Goal: Task Accomplishment & Management: Use online tool/utility

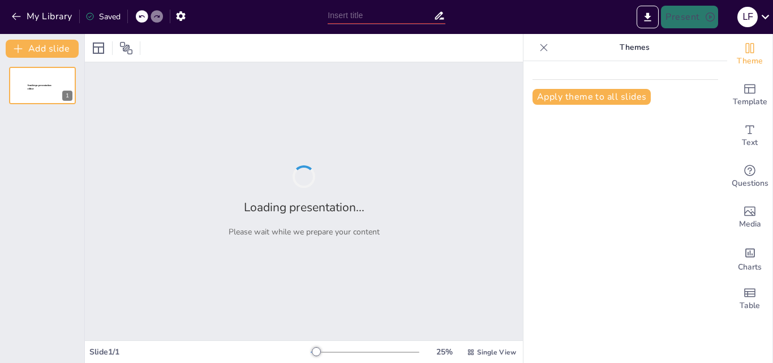
type input "La Independencia de América: Conexiones Globales y Su Impacto"
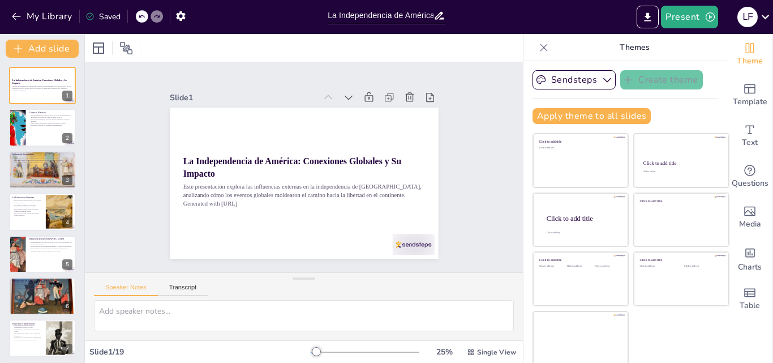
checkbox input "true"
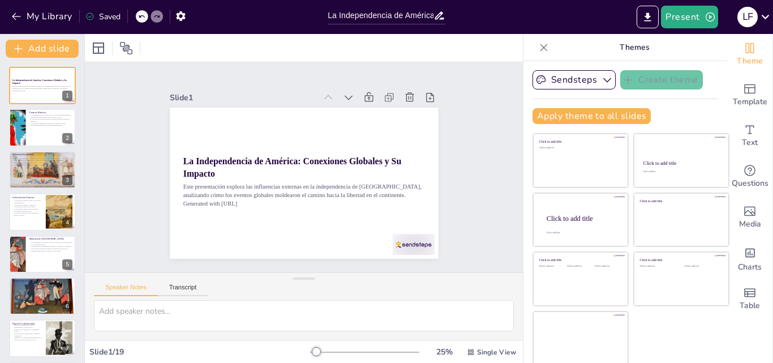
checkbox input "true"
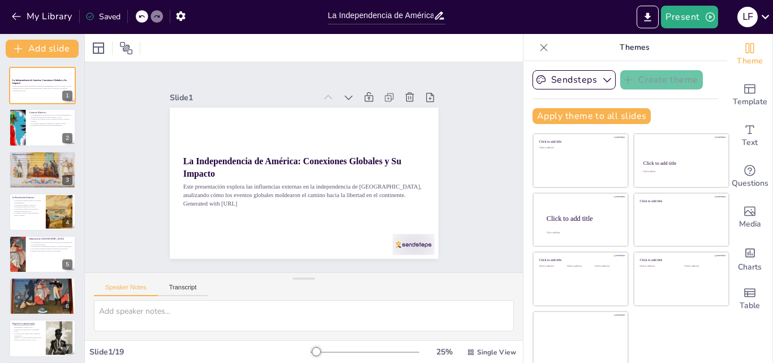
checkbox input "true"
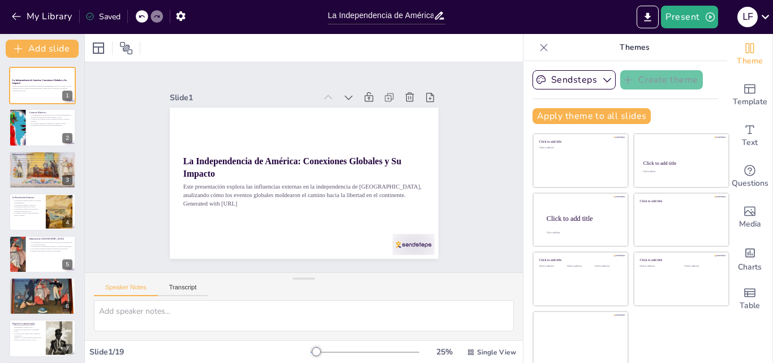
checkbox input "true"
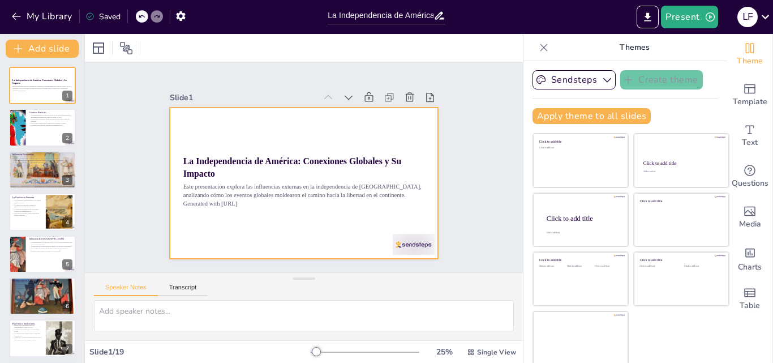
checkbox input "true"
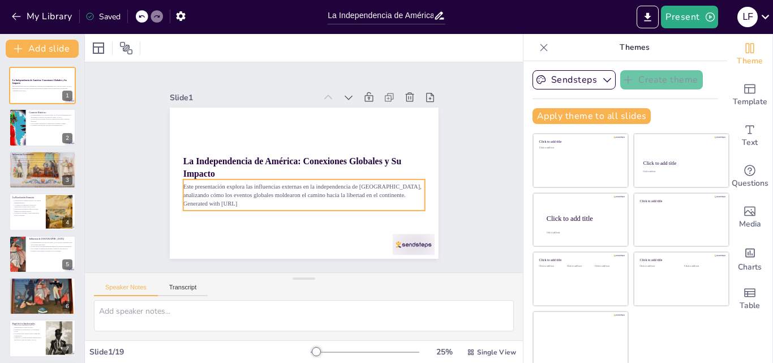
checkbox input "true"
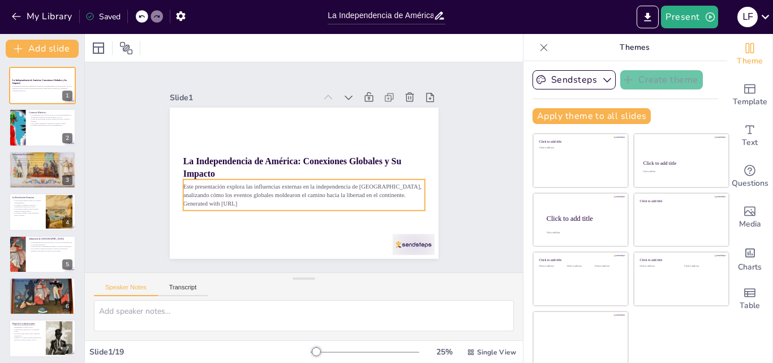
checkbox input "true"
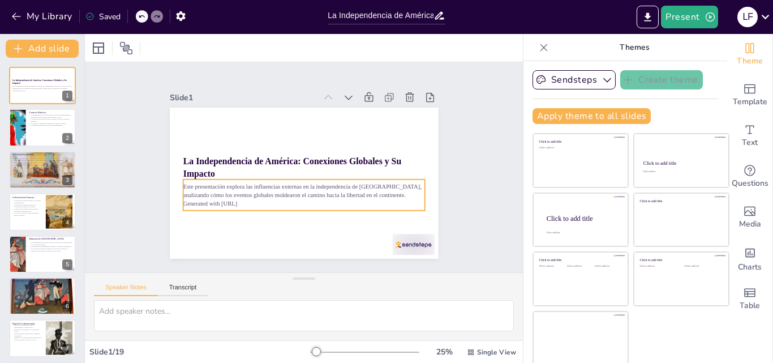
checkbox input "true"
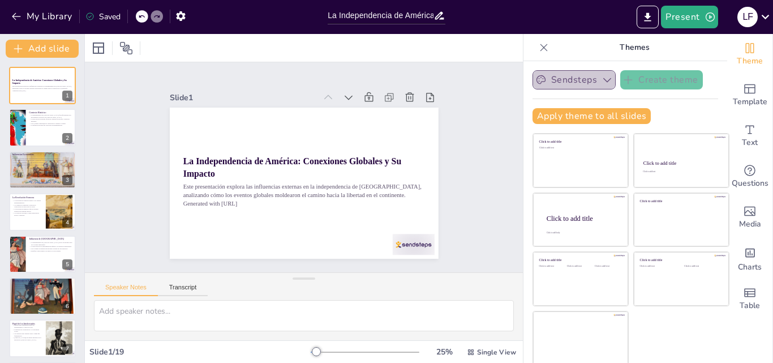
click at [601, 77] on icon "button" at bounding box center [606, 79] width 11 height 11
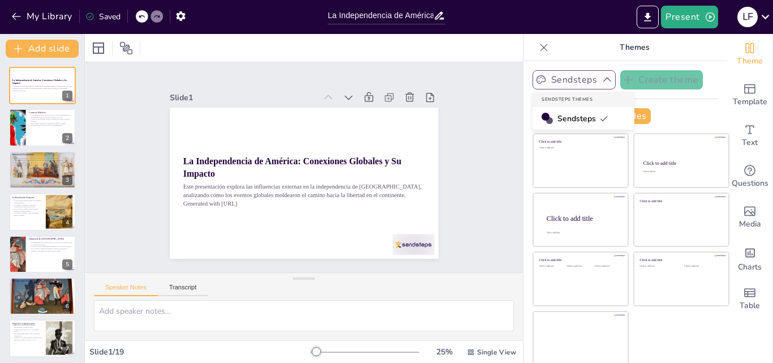
scroll to position [2, 0]
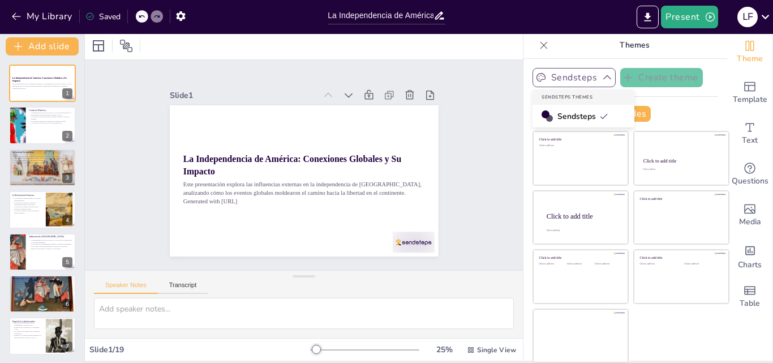
checkbox input "true"
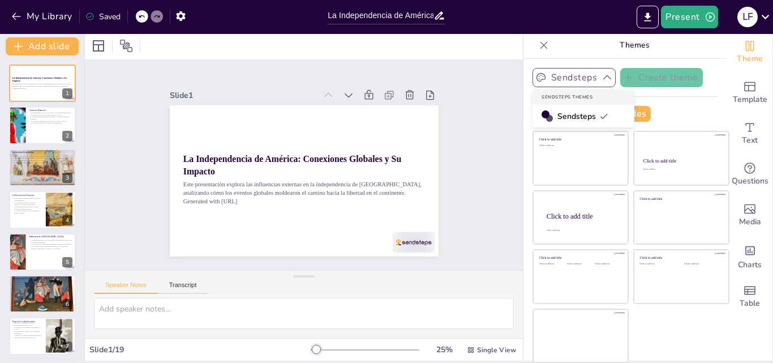
checkbox input "true"
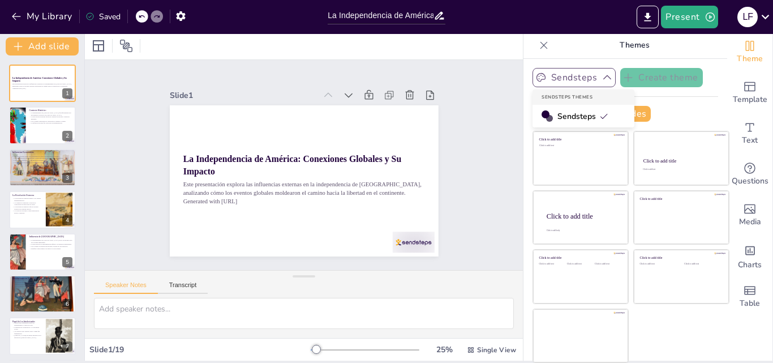
checkbox input "true"
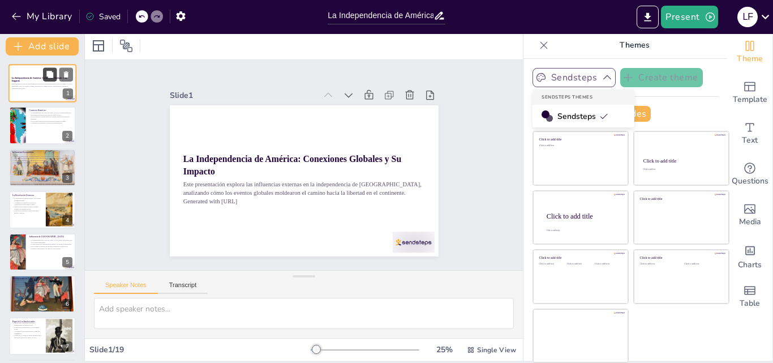
checkbox input "true"
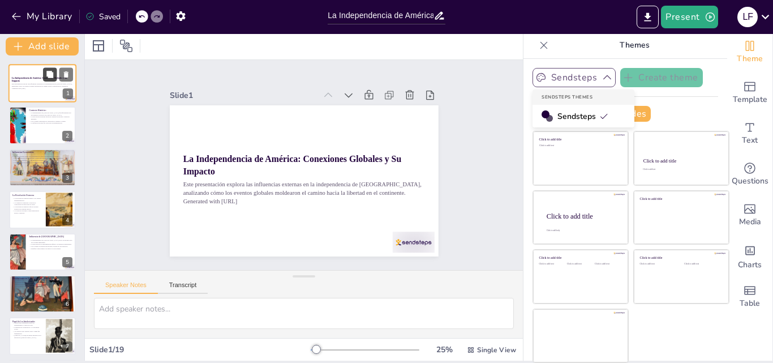
checkbox input "true"
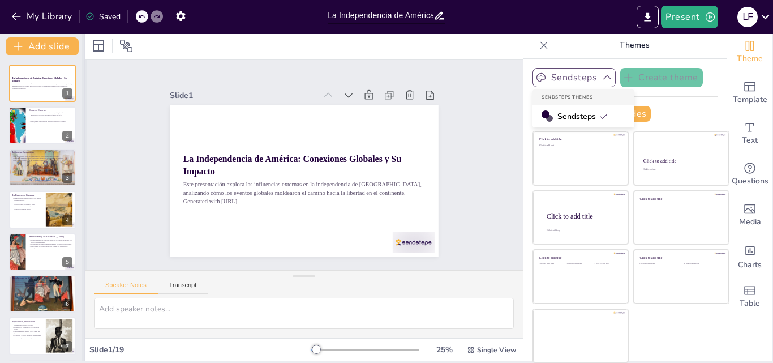
checkbox input "true"
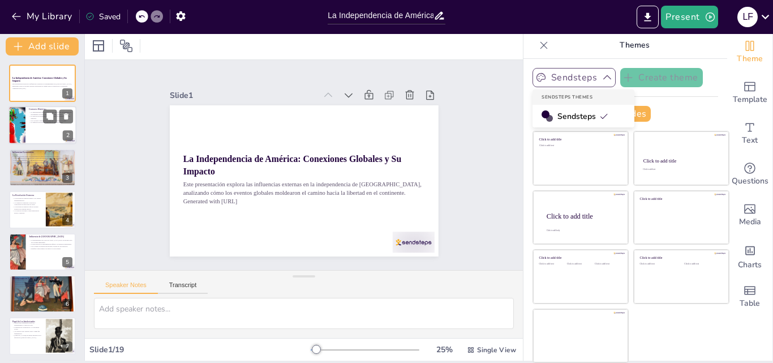
checkbox input "true"
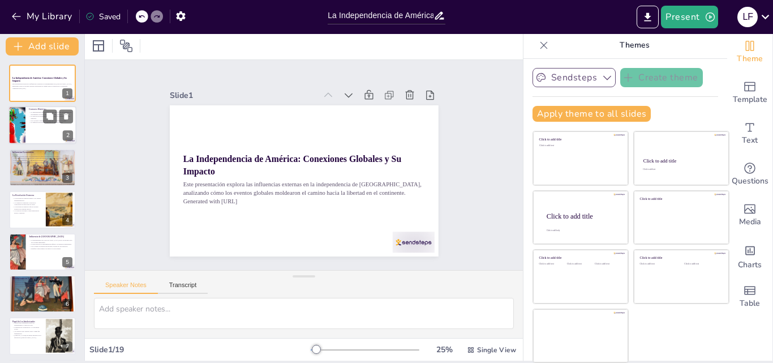
click at [41, 130] on div at bounding box center [42, 125] width 68 height 38
type textarea "La conexión entre los movimientos políticos en Europa y la independencia de Amé…"
checkbox input "true"
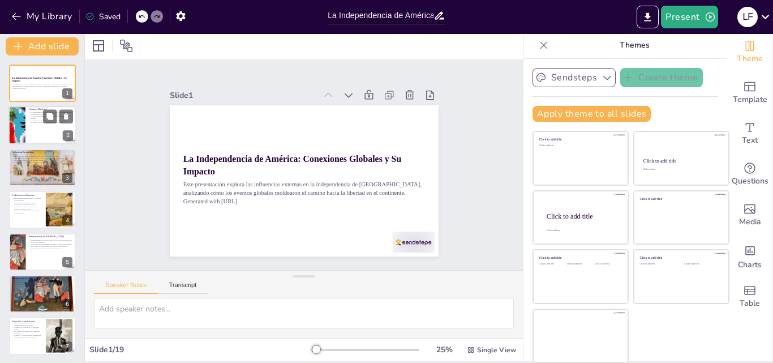
checkbox input "true"
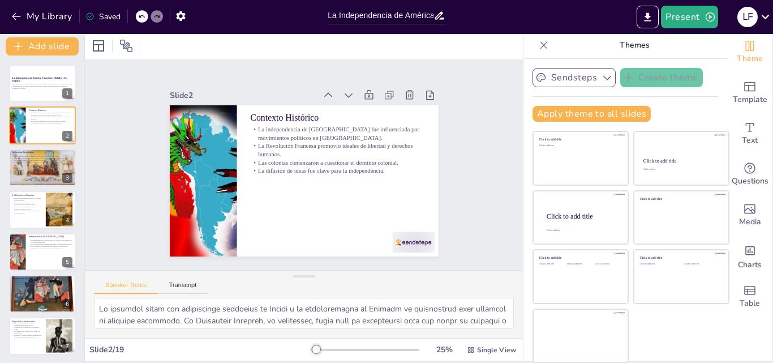
checkbox input "true"
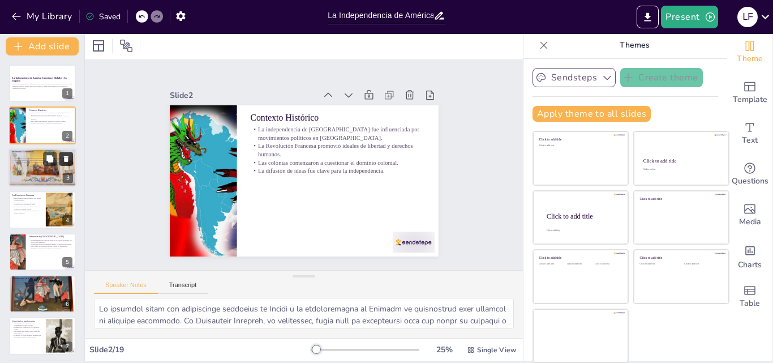
checkbox input "true"
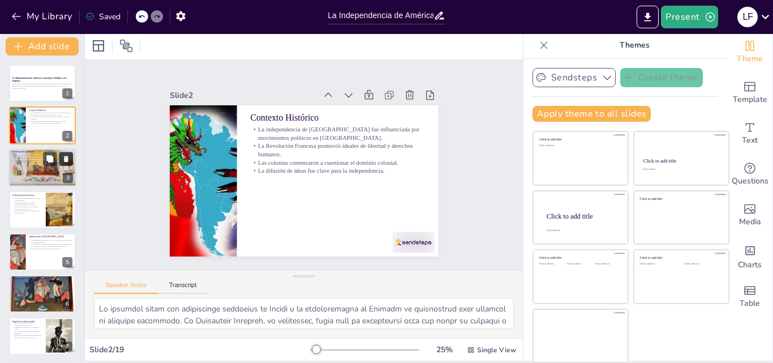
checkbox input "true"
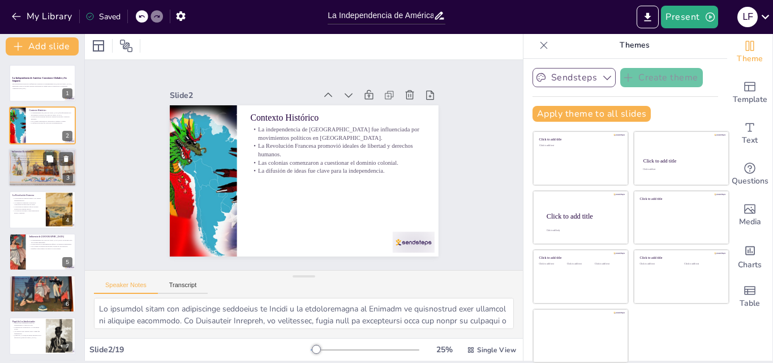
checkbox input "true"
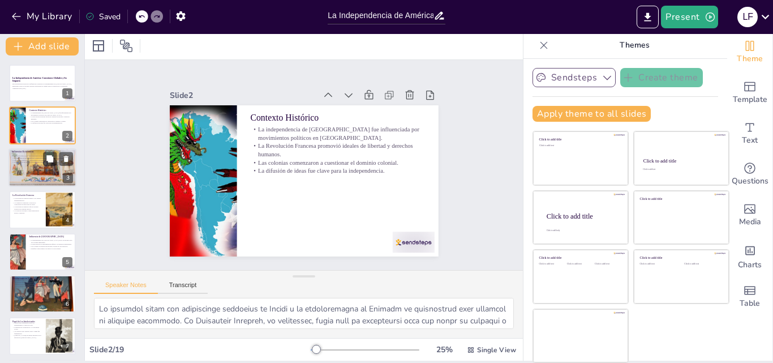
checkbox input "true"
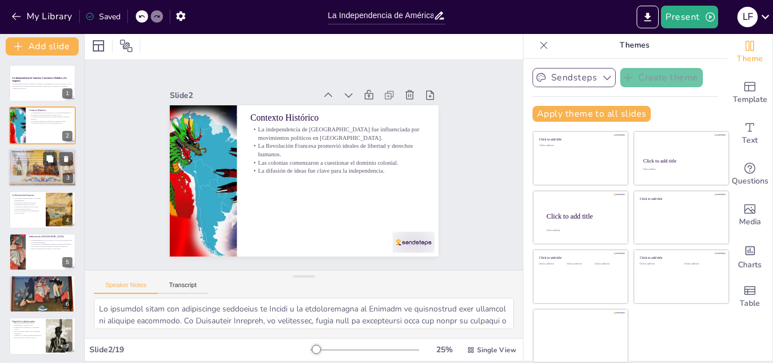
click at [32, 170] on div at bounding box center [42, 168] width 68 height 44
type textarea "Las restricciones impuestas por las potencias coloniales llevaron a las colonia…"
checkbox input "true"
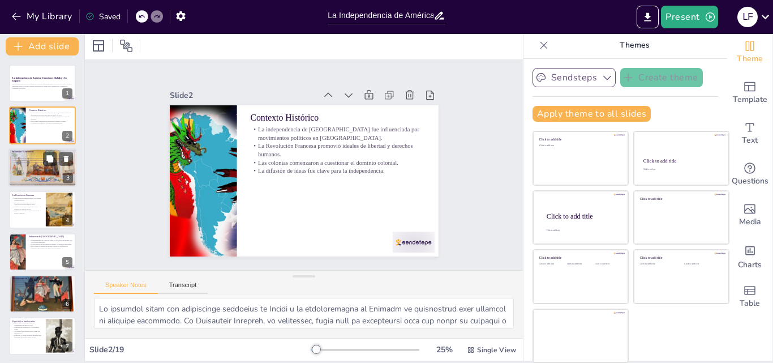
checkbox input "true"
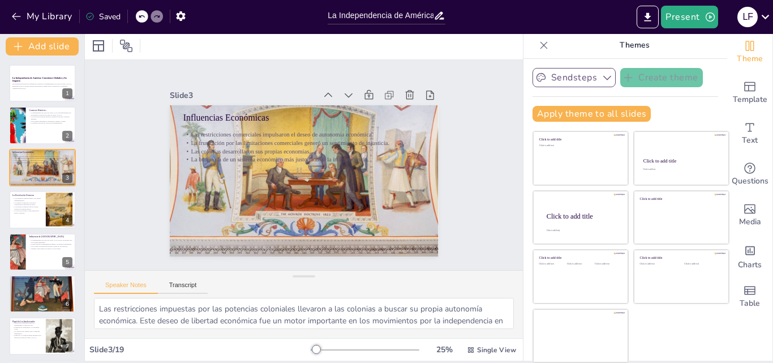
checkbox input "true"
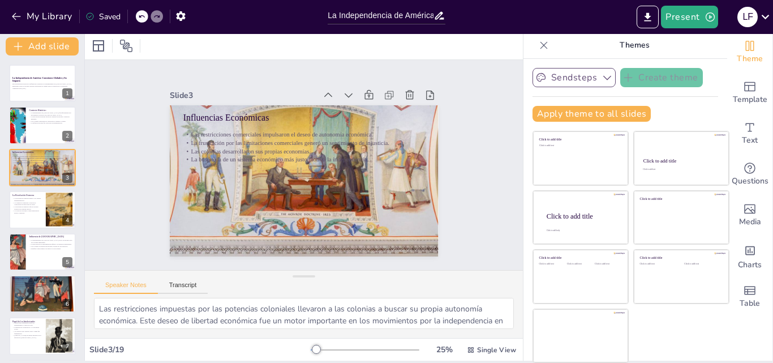
checkbox input "true"
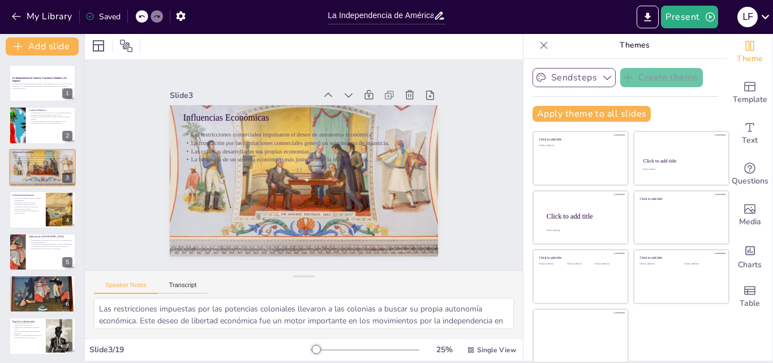
checkbox input "true"
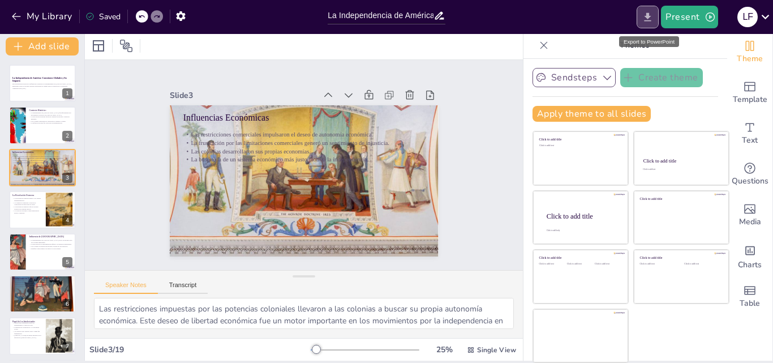
click at [647, 12] on icon "Export to PowerPoint" at bounding box center [648, 17] width 12 height 12
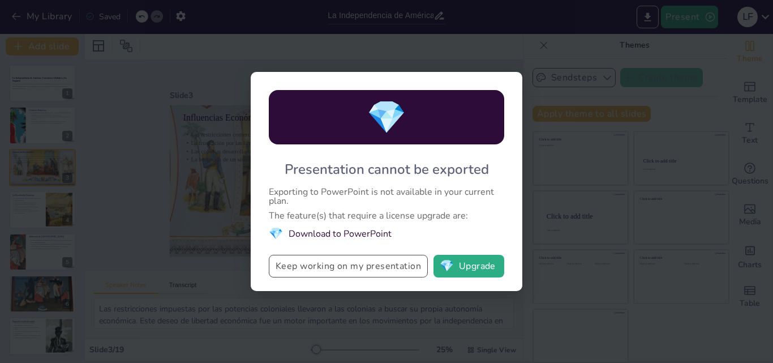
click at [338, 263] on button "Keep working on my presentation" at bounding box center [348, 266] width 159 height 23
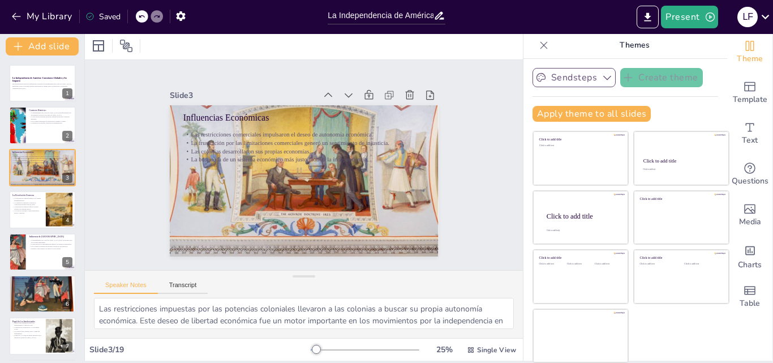
checkbox input "true"
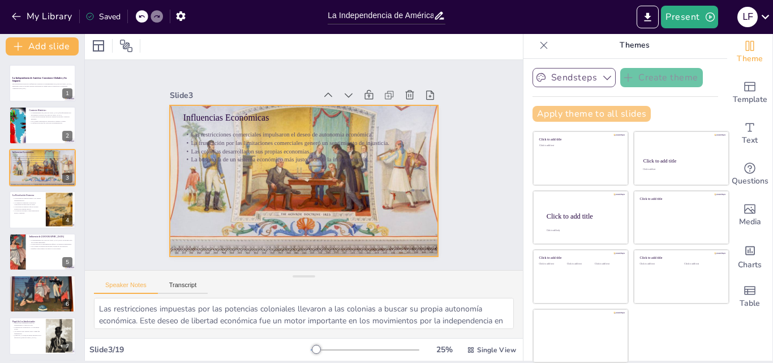
checkbox input "true"
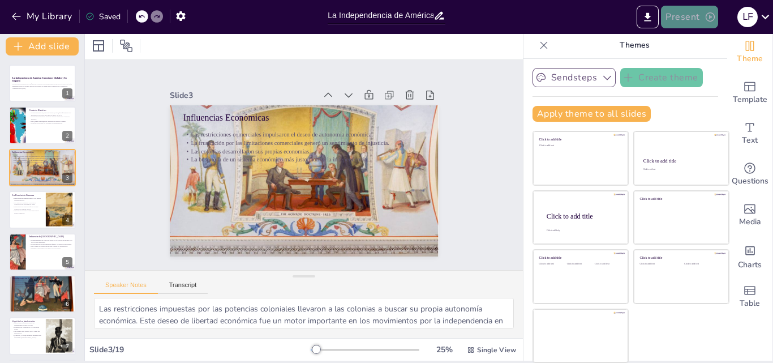
click at [686, 15] on button "Present" at bounding box center [689, 17] width 57 height 23
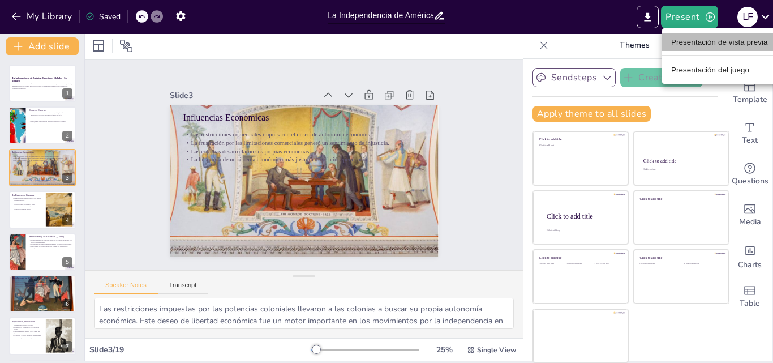
click at [704, 46] on font "Presentación de vista previa" at bounding box center [719, 41] width 97 height 11
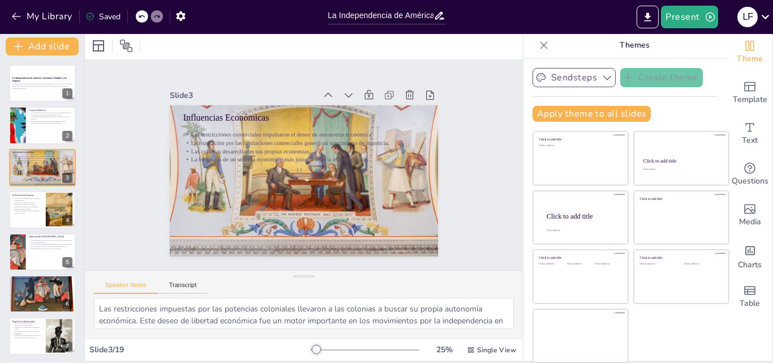
checkbox input "true"
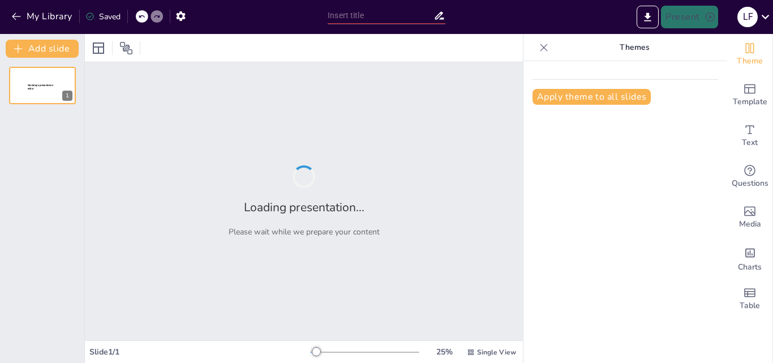
type input "La Independencia de América: Conexiones Globales y Su Impacto"
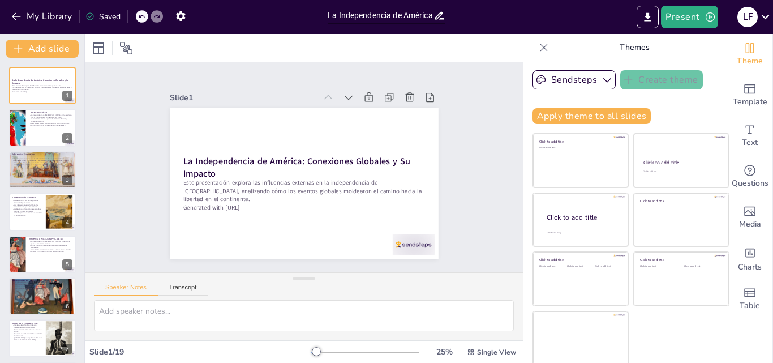
checkbox input "true"
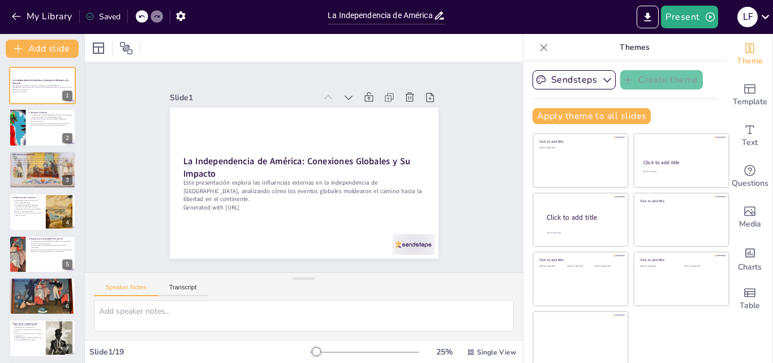
checkbox input "true"
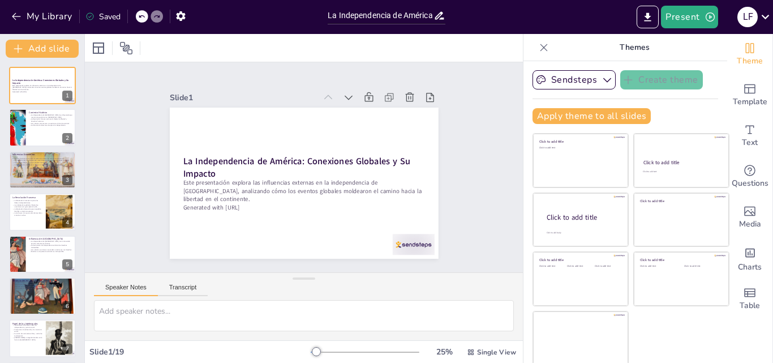
checkbox input "true"
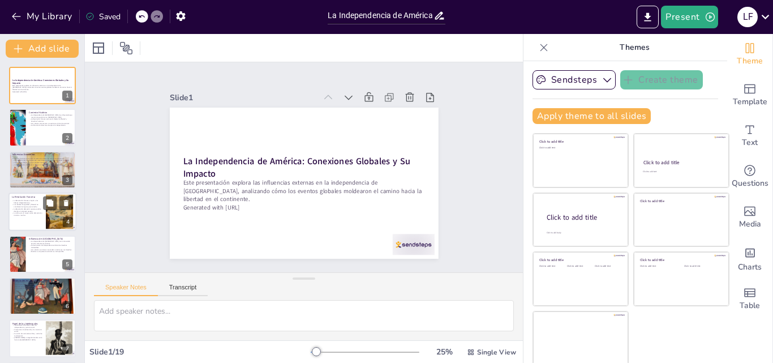
checkbox input "true"
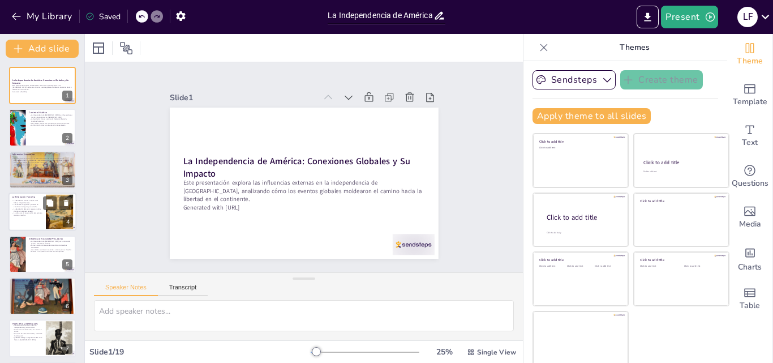
checkbox input "true"
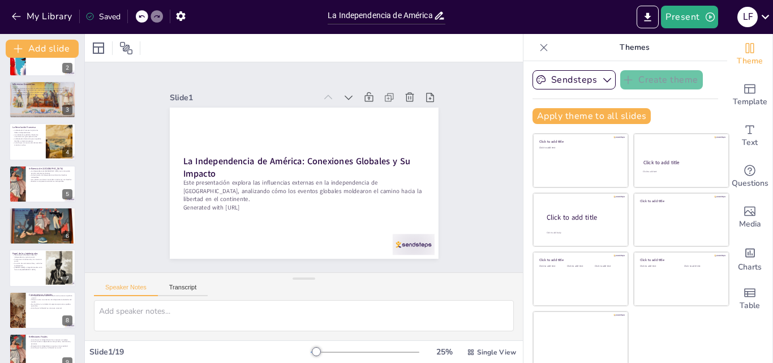
checkbox input "true"
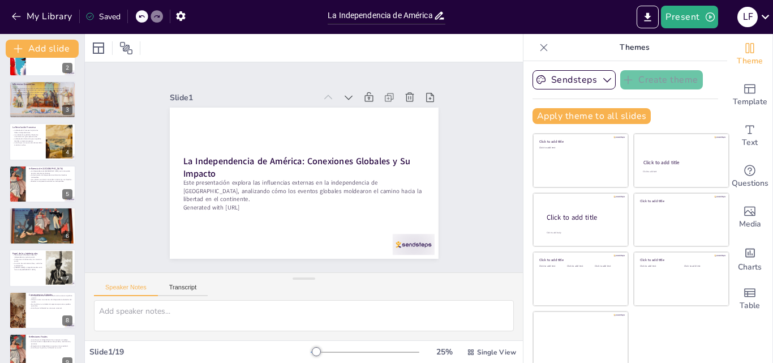
checkbox input "true"
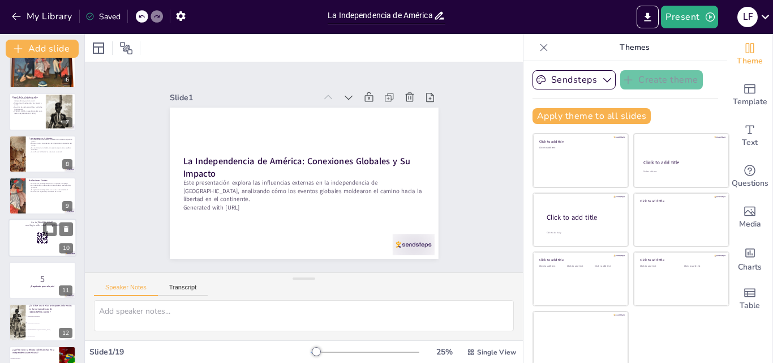
checkbox input "true"
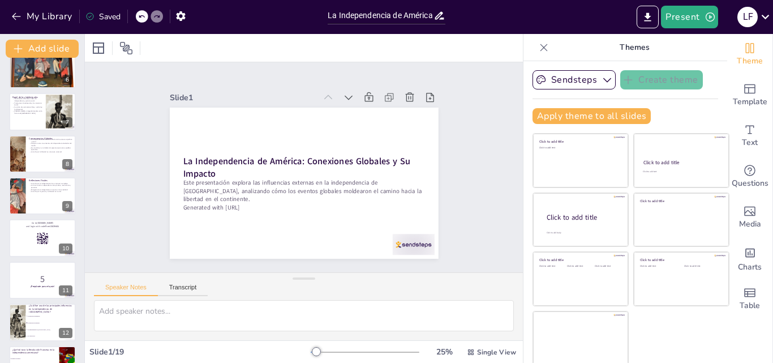
checkbox input "true"
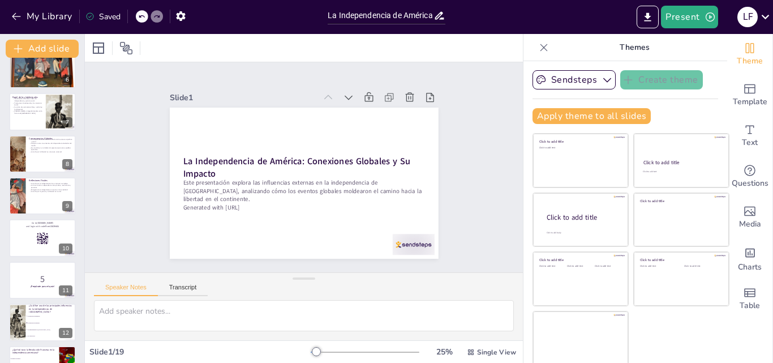
checkbox input "true"
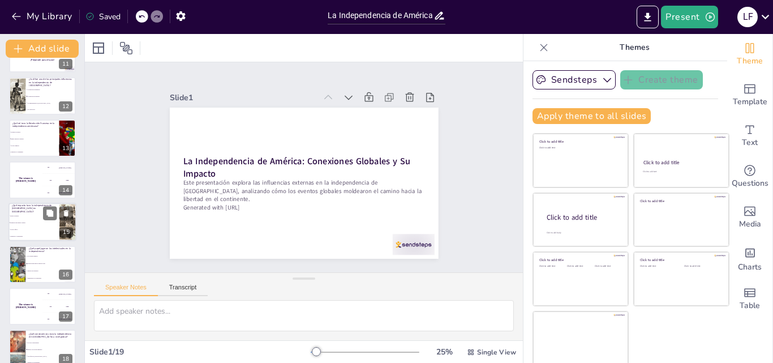
checkbox input "true"
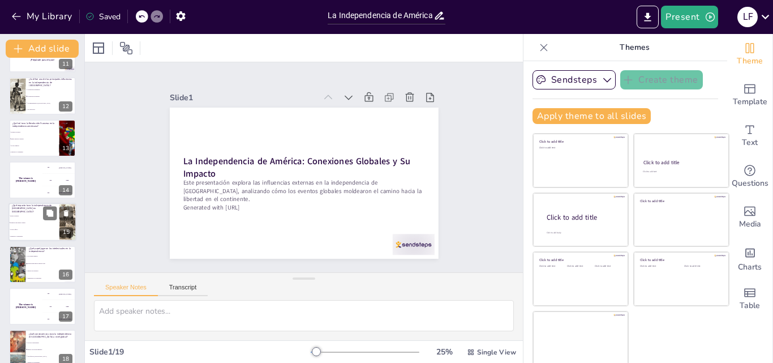
scroll to position [508, 0]
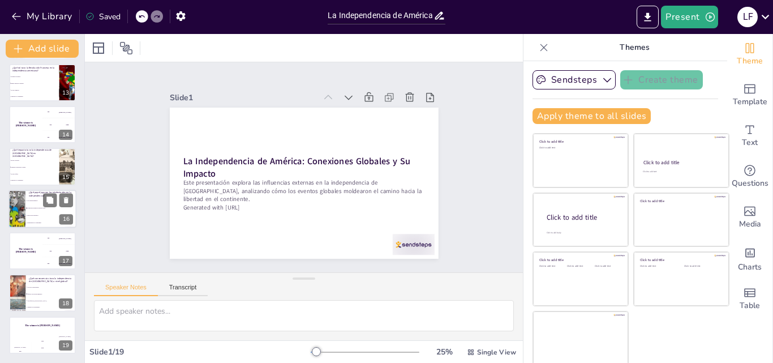
checkbox input "true"
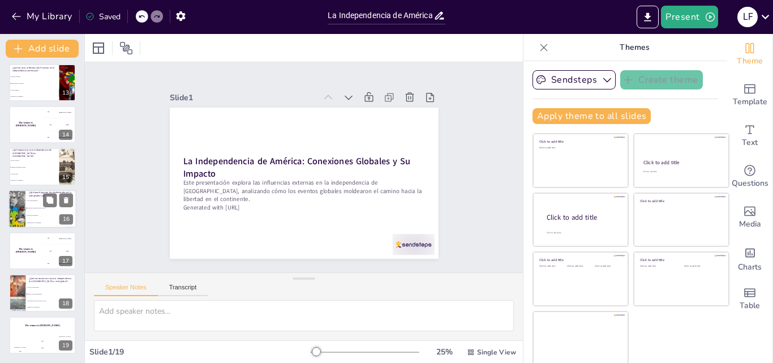
checkbox input "true"
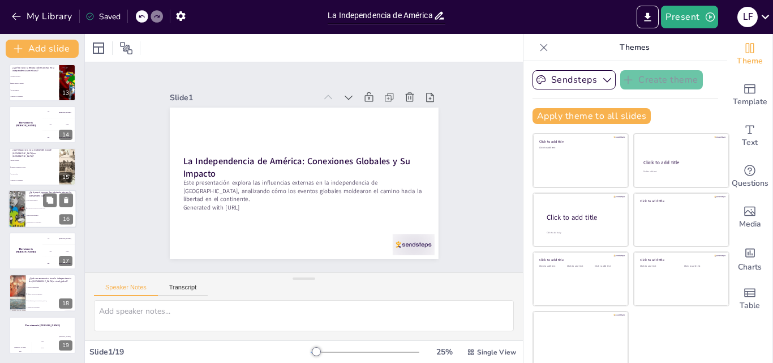
checkbox input "true"
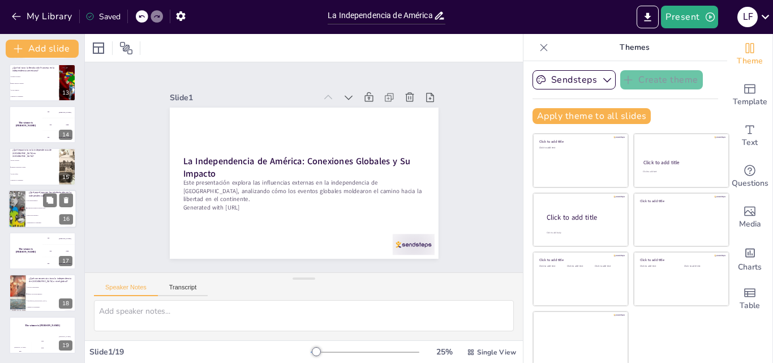
checkbox input "true"
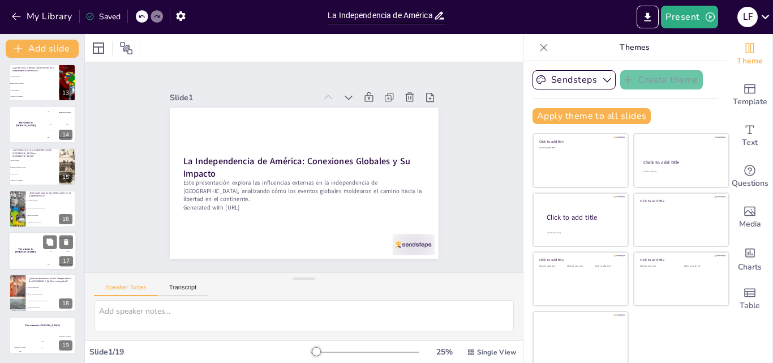
checkbox input "true"
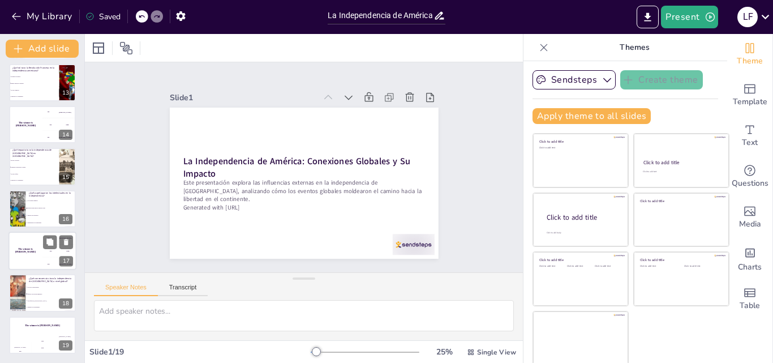
checkbox input "true"
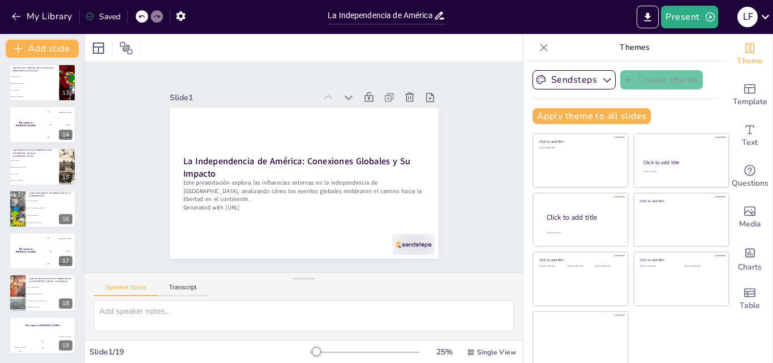
checkbox input "true"
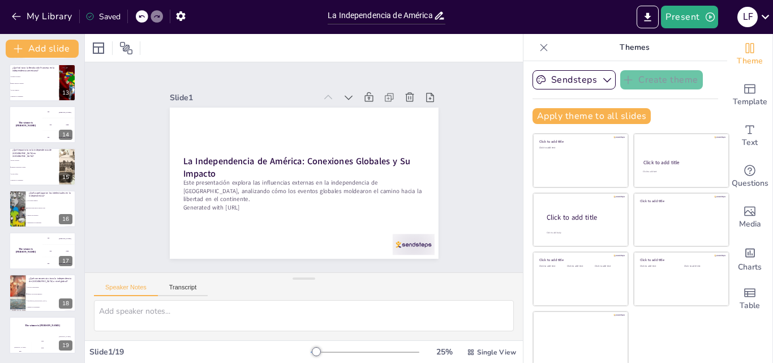
checkbox input "true"
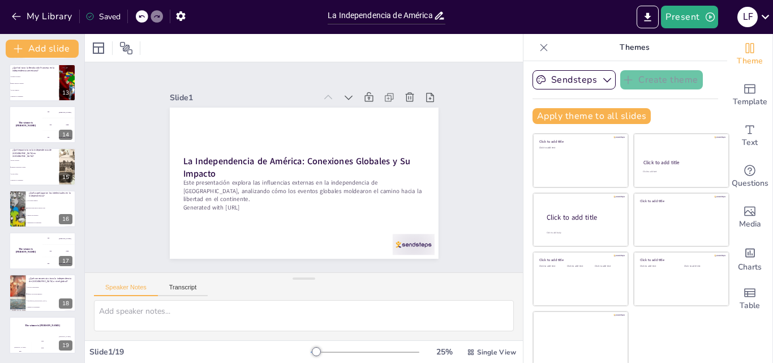
checkbox input "true"
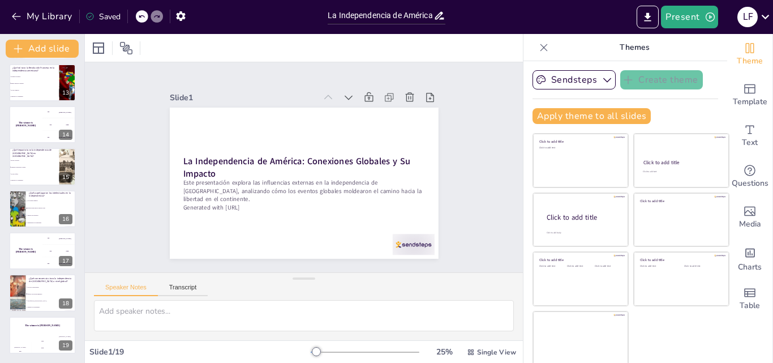
checkbox input "true"
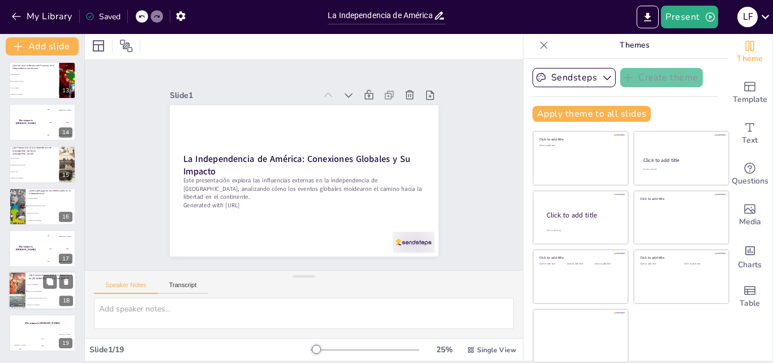
checkbox input "true"
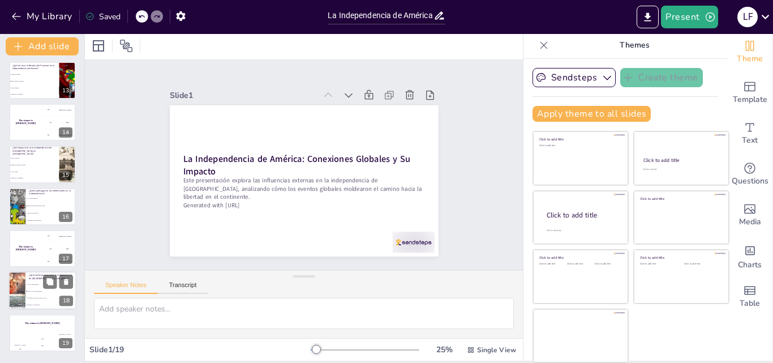
checkbox input "true"
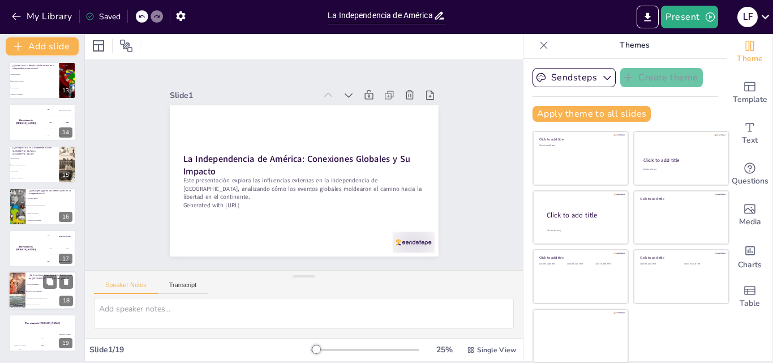
checkbox input "true"
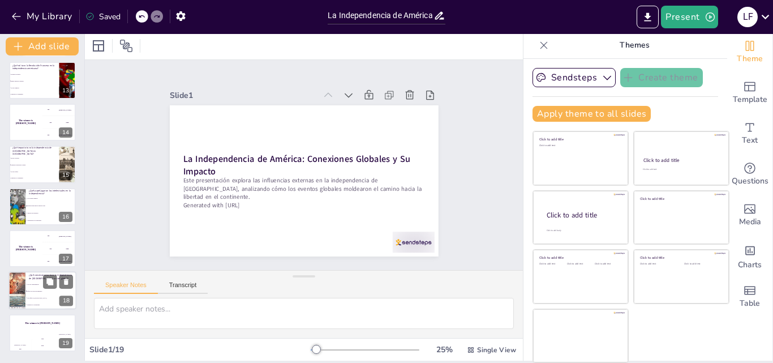
checkbox input "true"
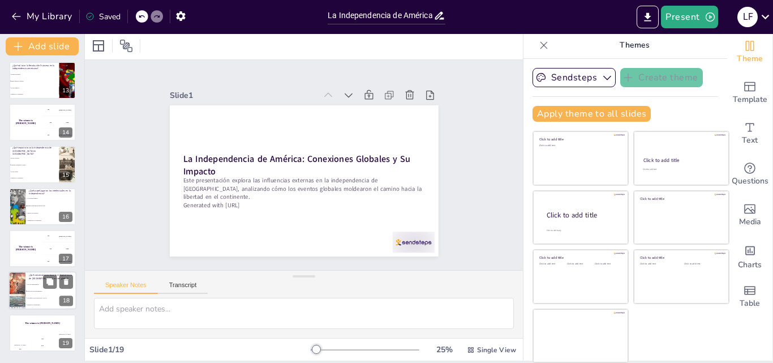
checkbox input "true"
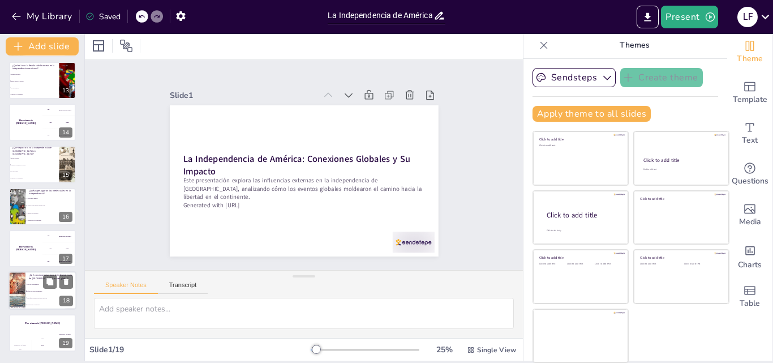
checkbox input "true"
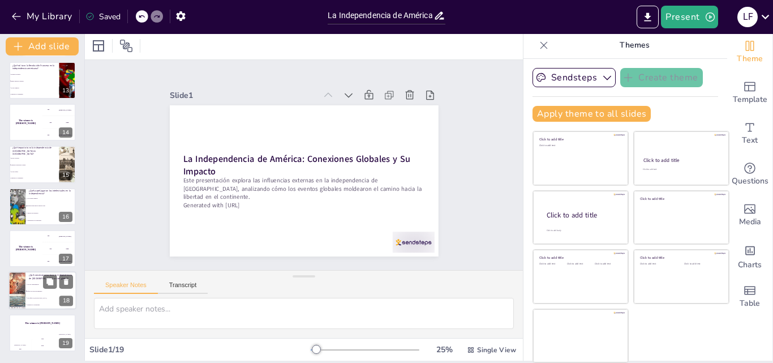
checkbox input "true"
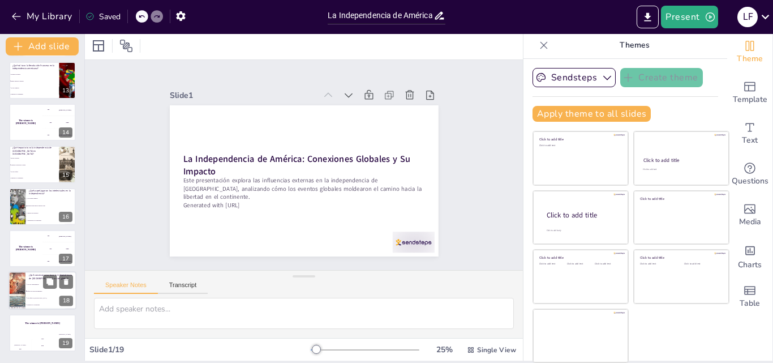
checkbox input "true"
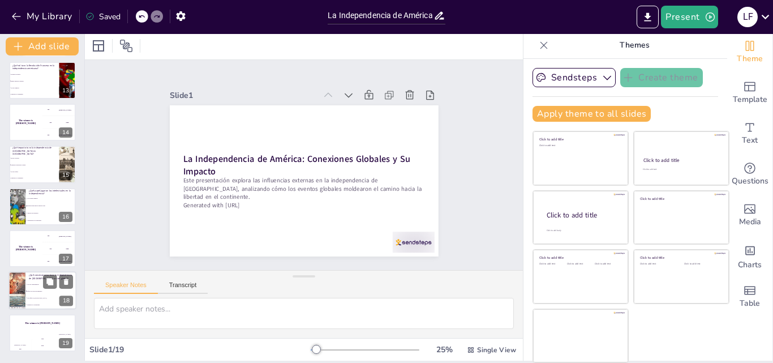
checkbox input "true"
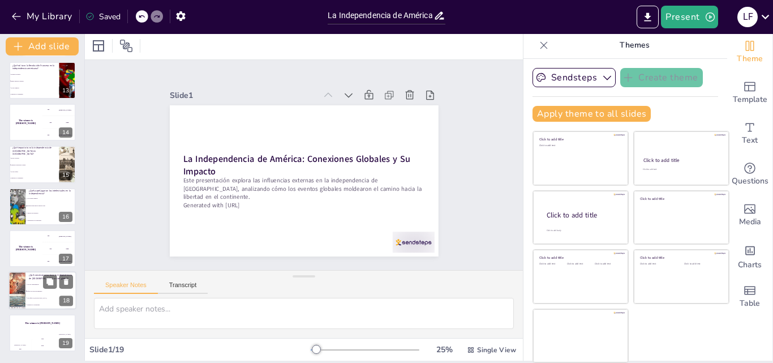
checkbox input "true"
click at [16, 278] on div at bounding box center [17, 291] width 58 height 38
type textarea "La independencia de América influyó en otros movimientos de independencia alred…"
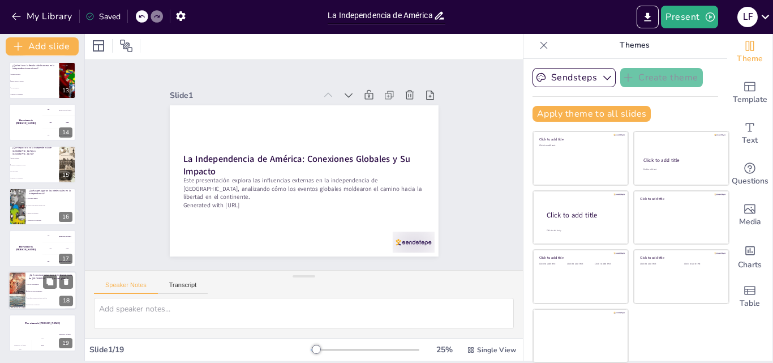
checkbox input "true"
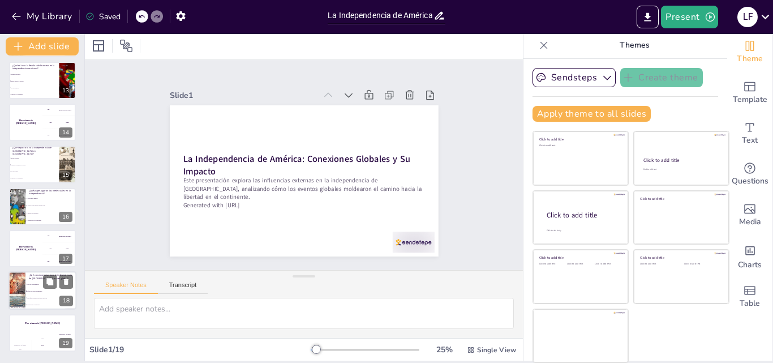
checkbox input "true"
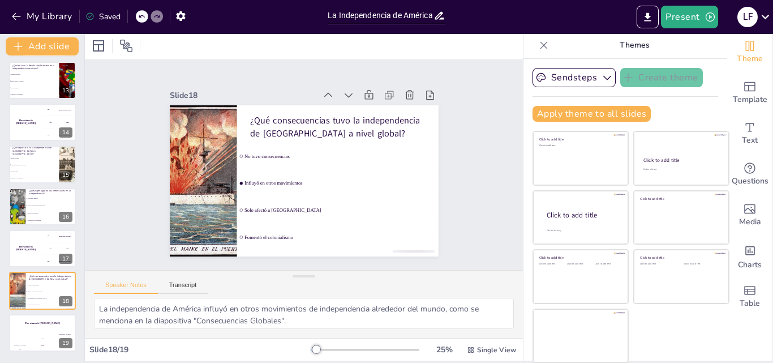
checkbox input "true"
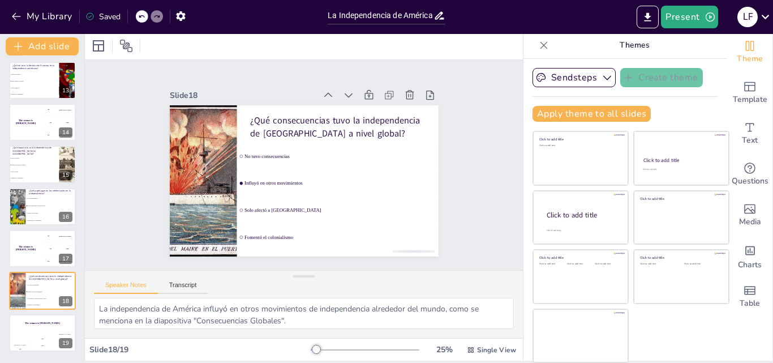
checkbox input "true"
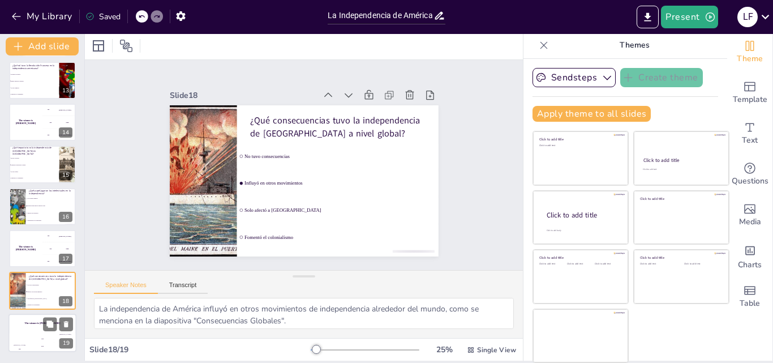
checkbox input "true"
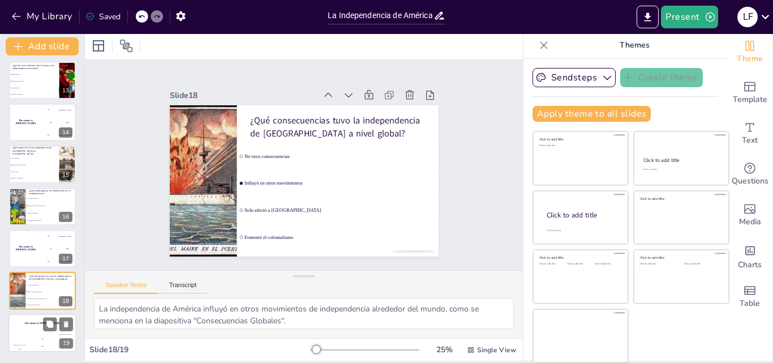
checkbox input "true"
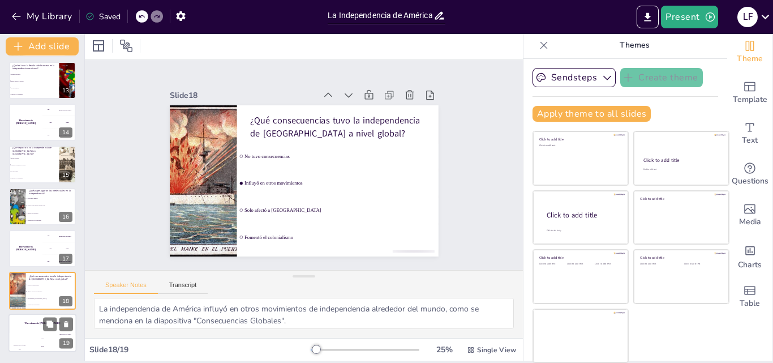
checkbox input "true"
click at [20, 326] on div "The winner is [PERSON_NAME]" at bounding box center [42, 322] width 68 height 19
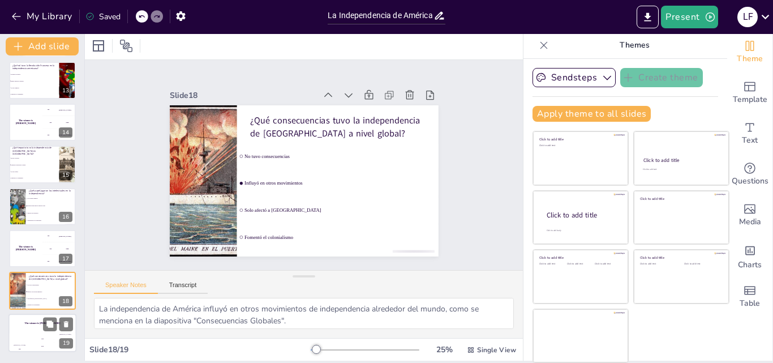
checkbox input "true"
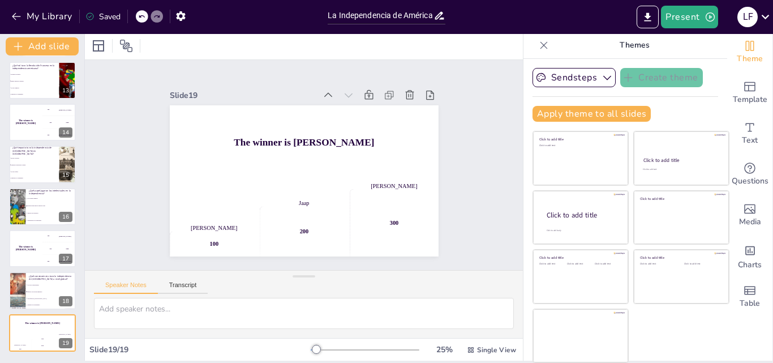
checkbox input "true"
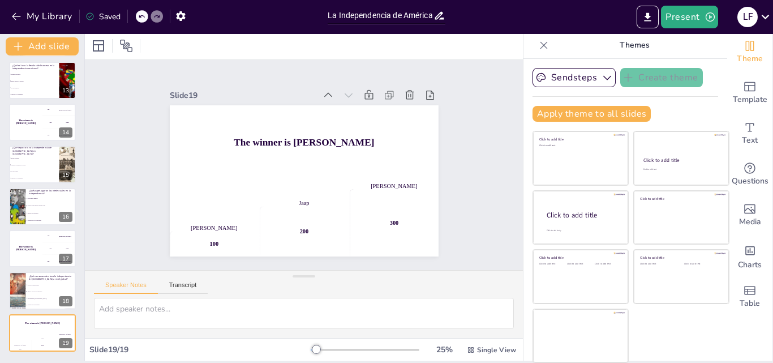
checkbox input "true"
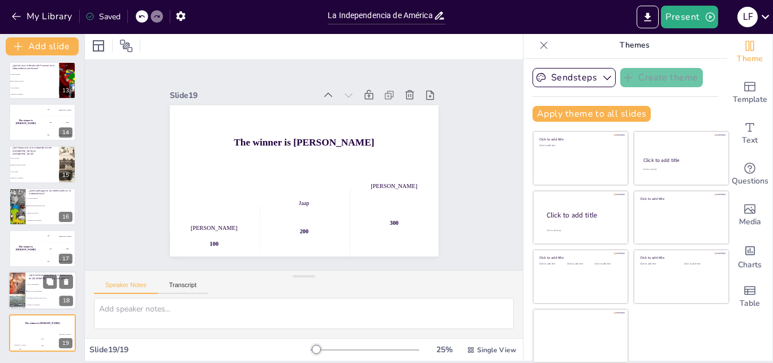
checkbox input "true"
click at [766, 18] on icon at bounding box center [765, 17] width 8 height 5
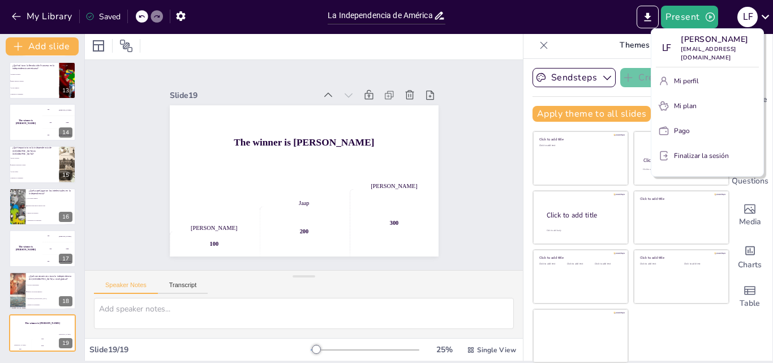
drag, startPoint x: 581, startPoint y: 15, endPoint x: 605, endPoint y: 6, distance: 25.4
click at [584, 15] on div at bounding box center [386, 181] width 773 height 363
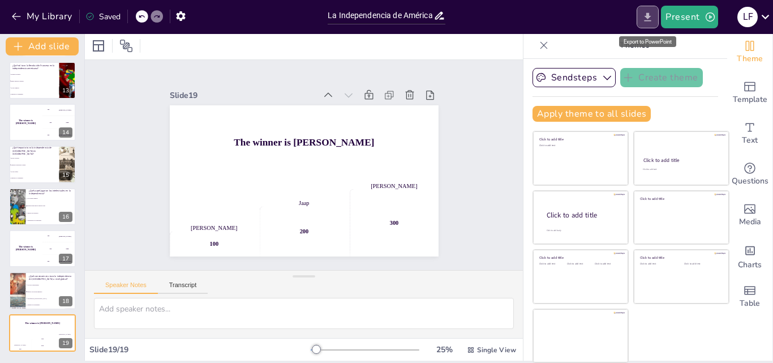
click at [643, 14] on button "Export to PowerPoint" at bounding box center [647, 17] width 22 height 23
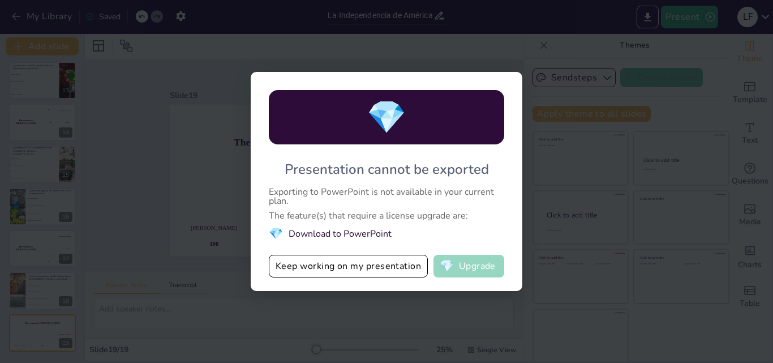
click at [475, 268] on button "💎 Upgrade" at bounding box center [468, 266] width 71 height 23
